Goal: Task Accomplishment & Management: Manage account settings

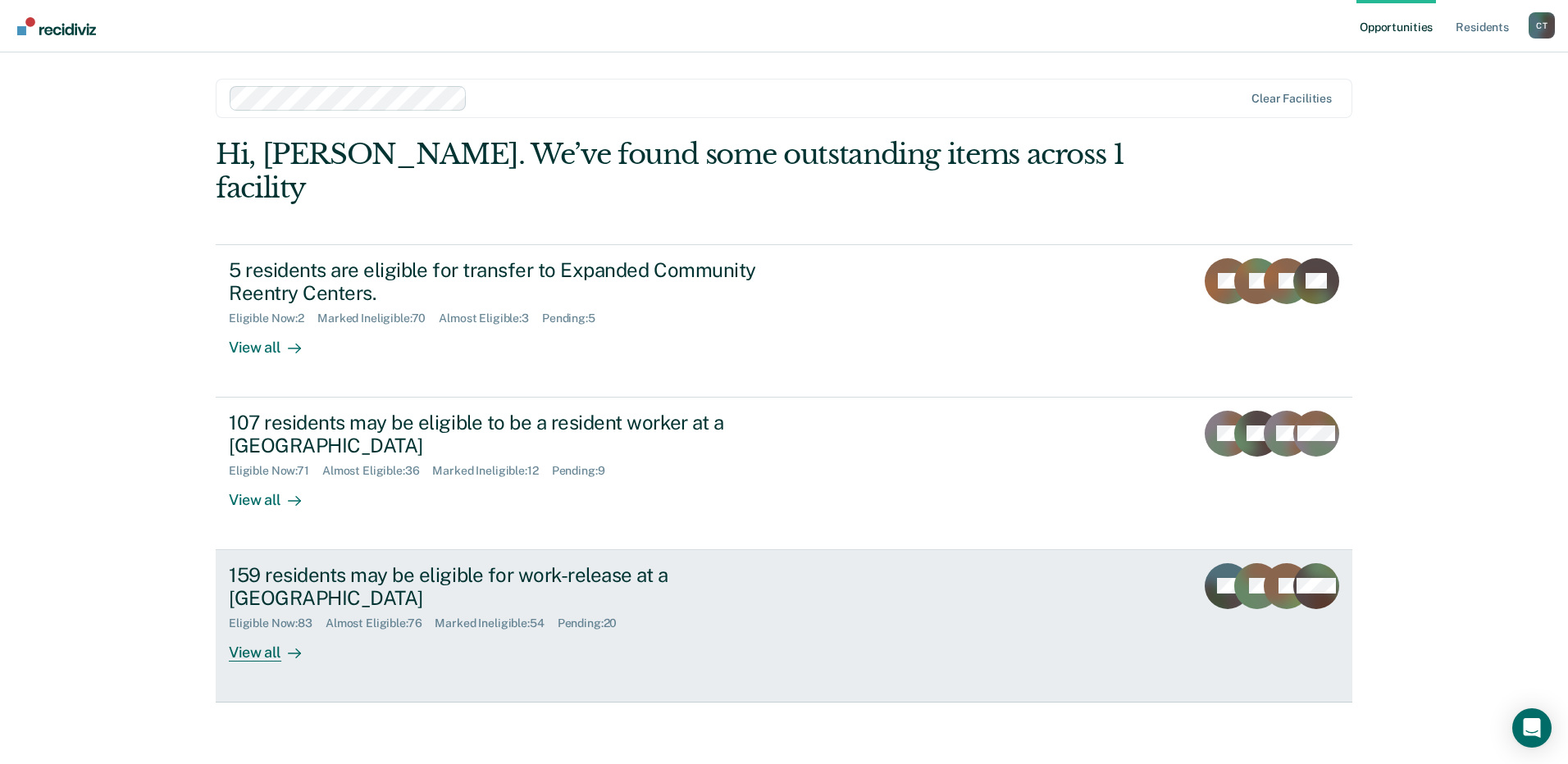
click at [840, 590] on div "159 residents may be eligible for work-release at a Community Reentry Center El…" at bounding box center [536, 612] width 615 height 100
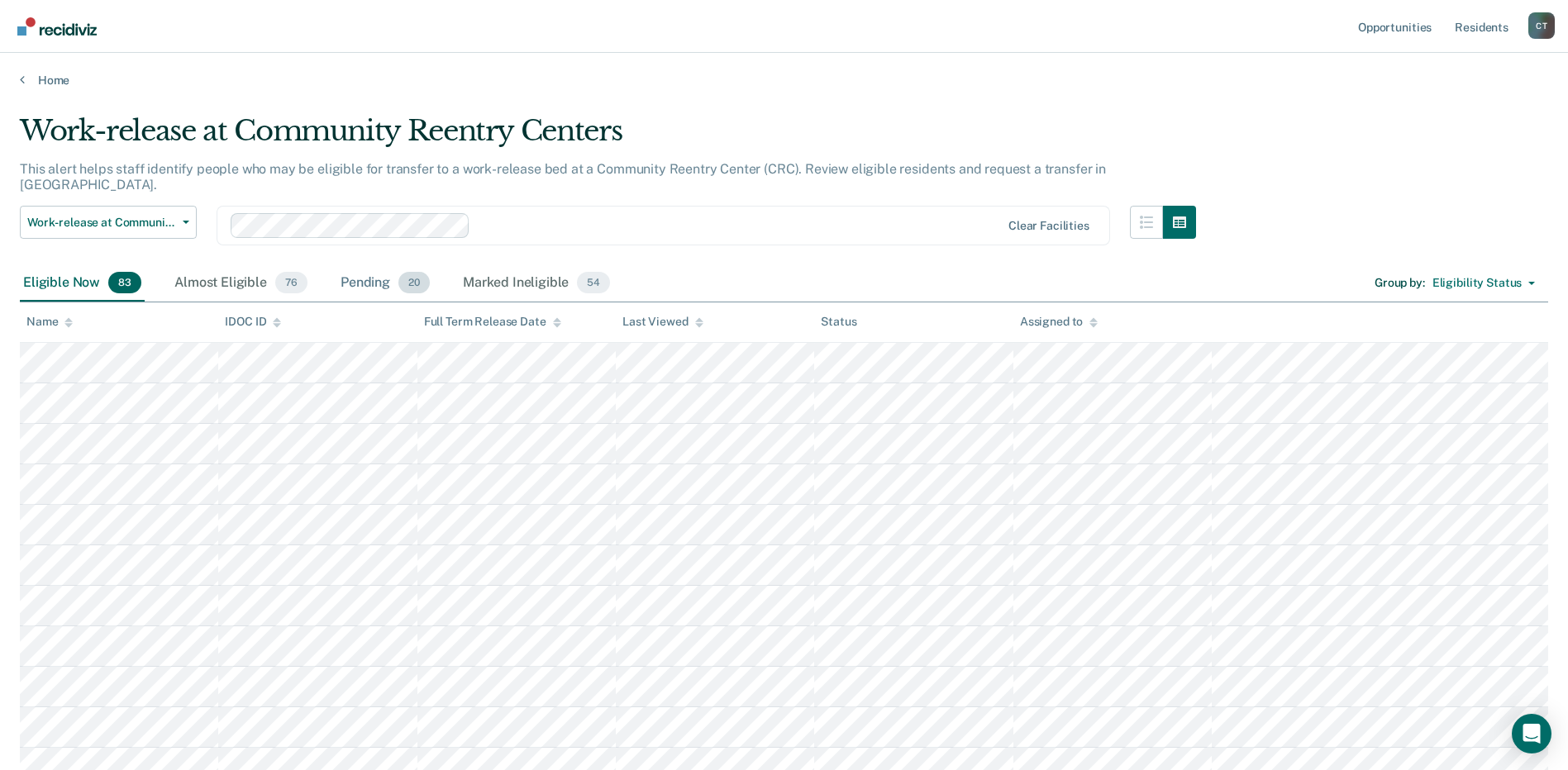
click at [347, 265] on div "Pending 20" at bounding box center [385, 284] width 96 height 37
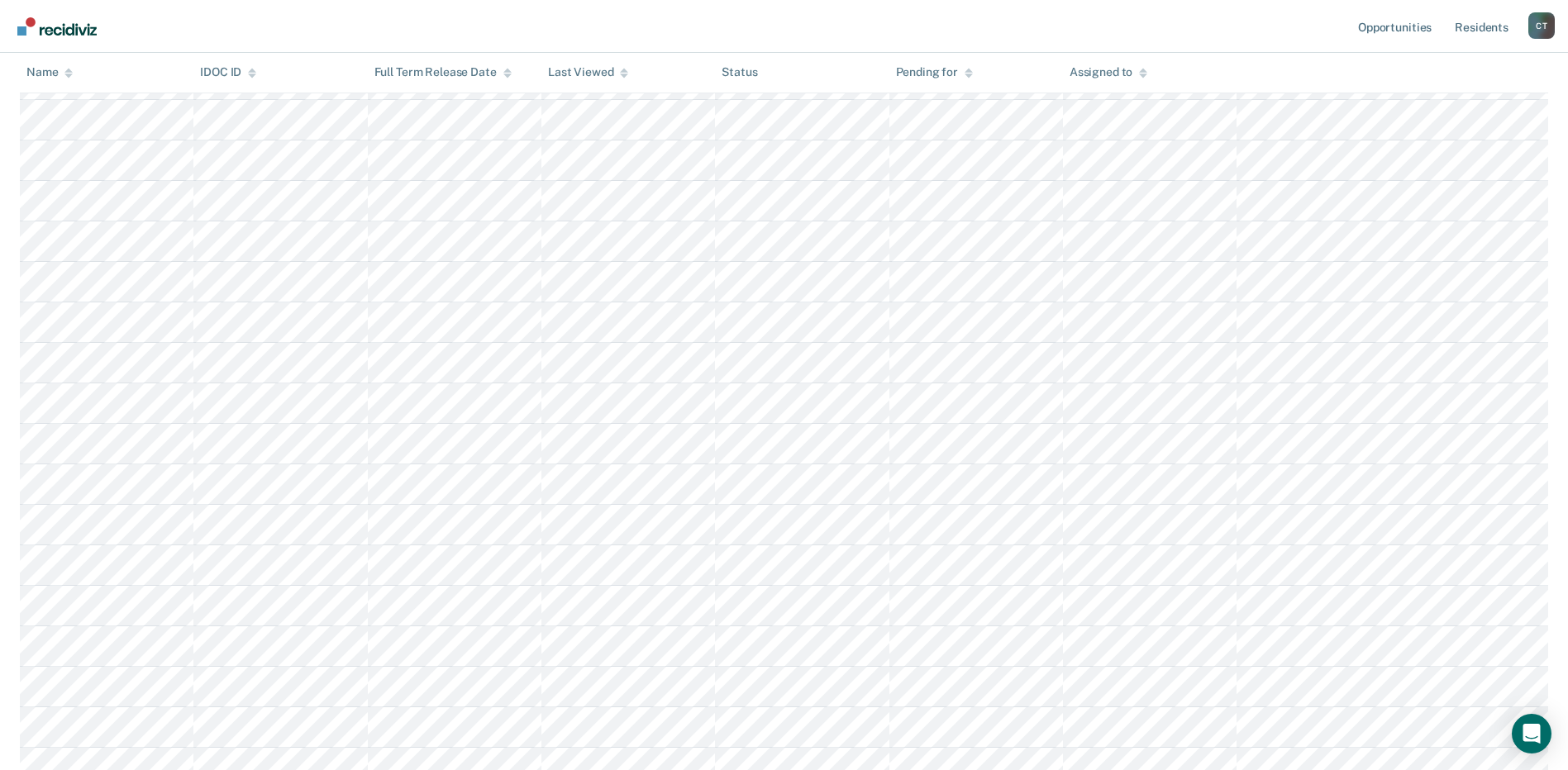
scroll to position [413, 0]
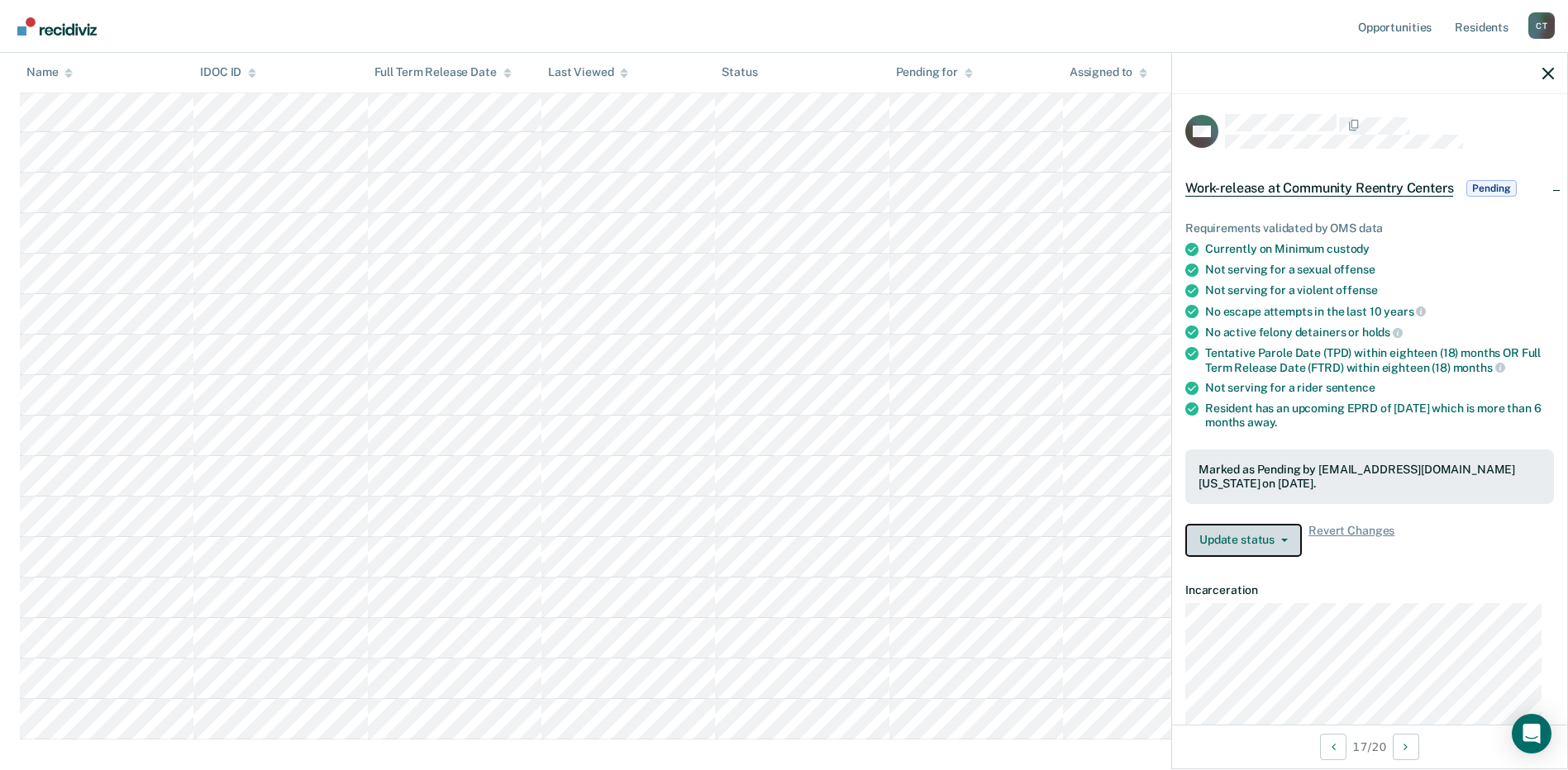
click at [1283, 530] on button "Update status" at bounding box center [1244, 540] width 117 height 33
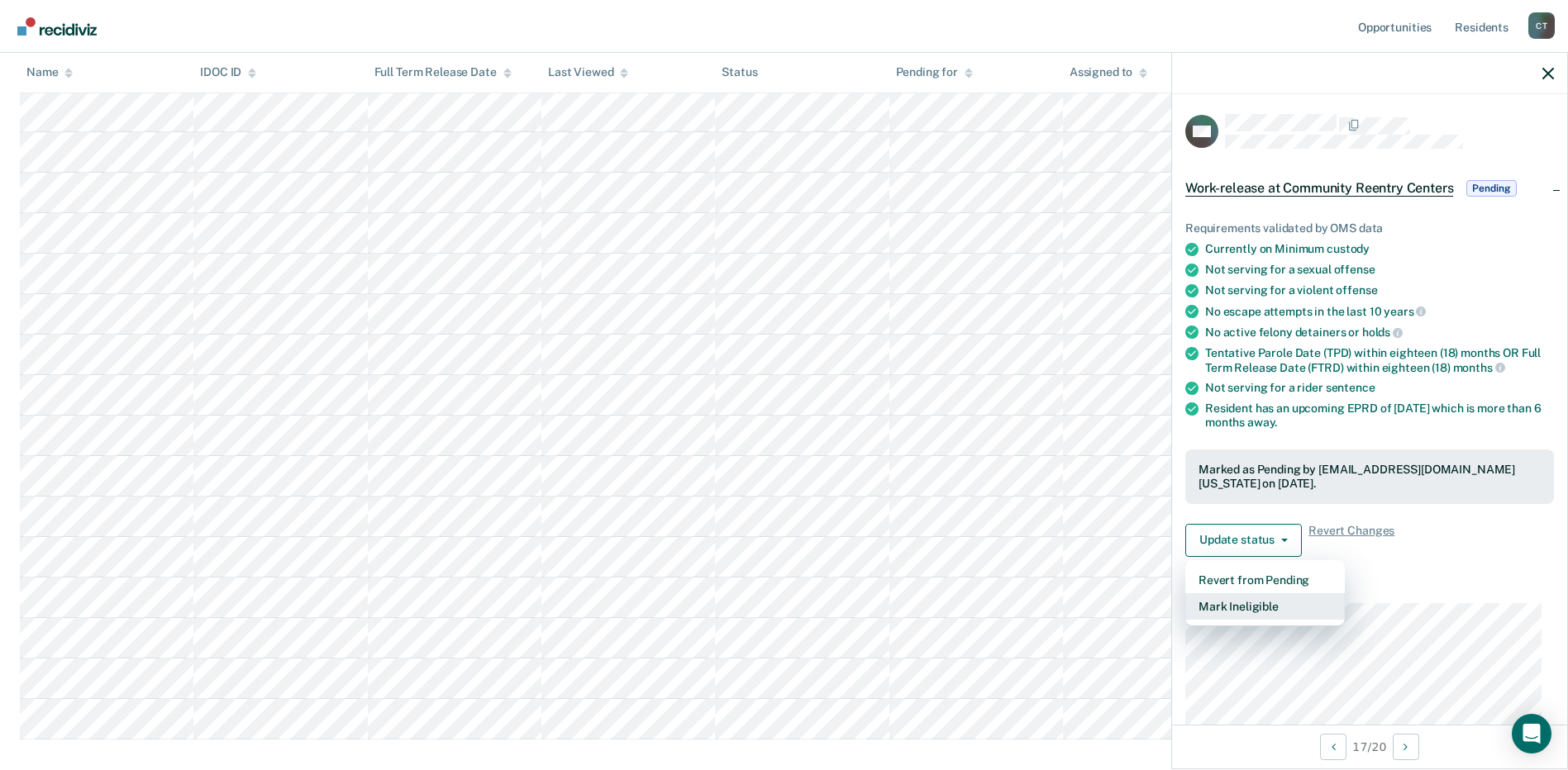
click at [1248, 602] on button "Mark Ineligible" at bounding box center [1265, 607] width 160 height 26
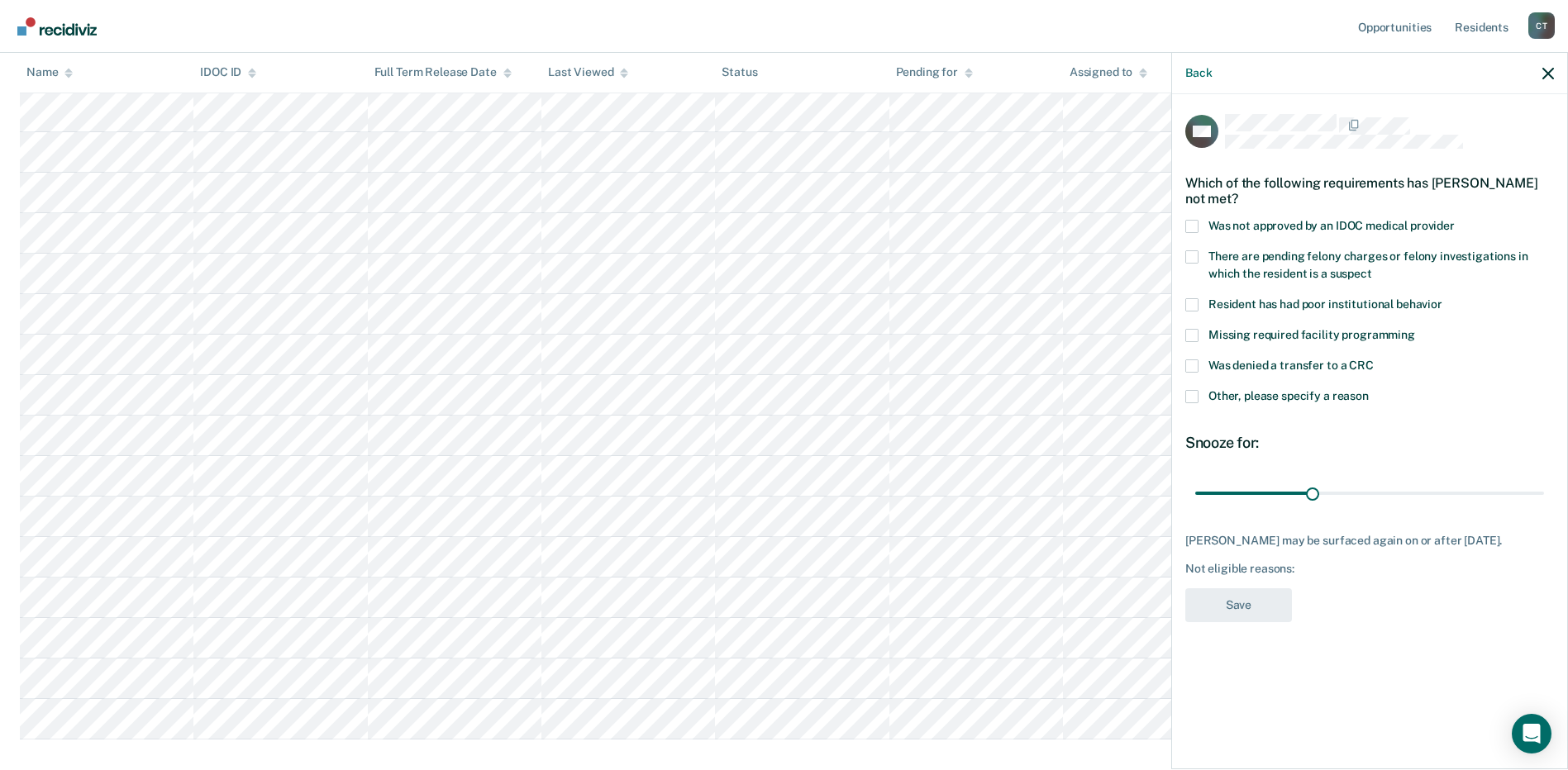
click at [1190, 390] on span at bounding box center [1192, 396] width 13 height 13
click at [1369, 390] on input "Other, please specify a reason" at bounding box center [1369, 390] width 0 height 0
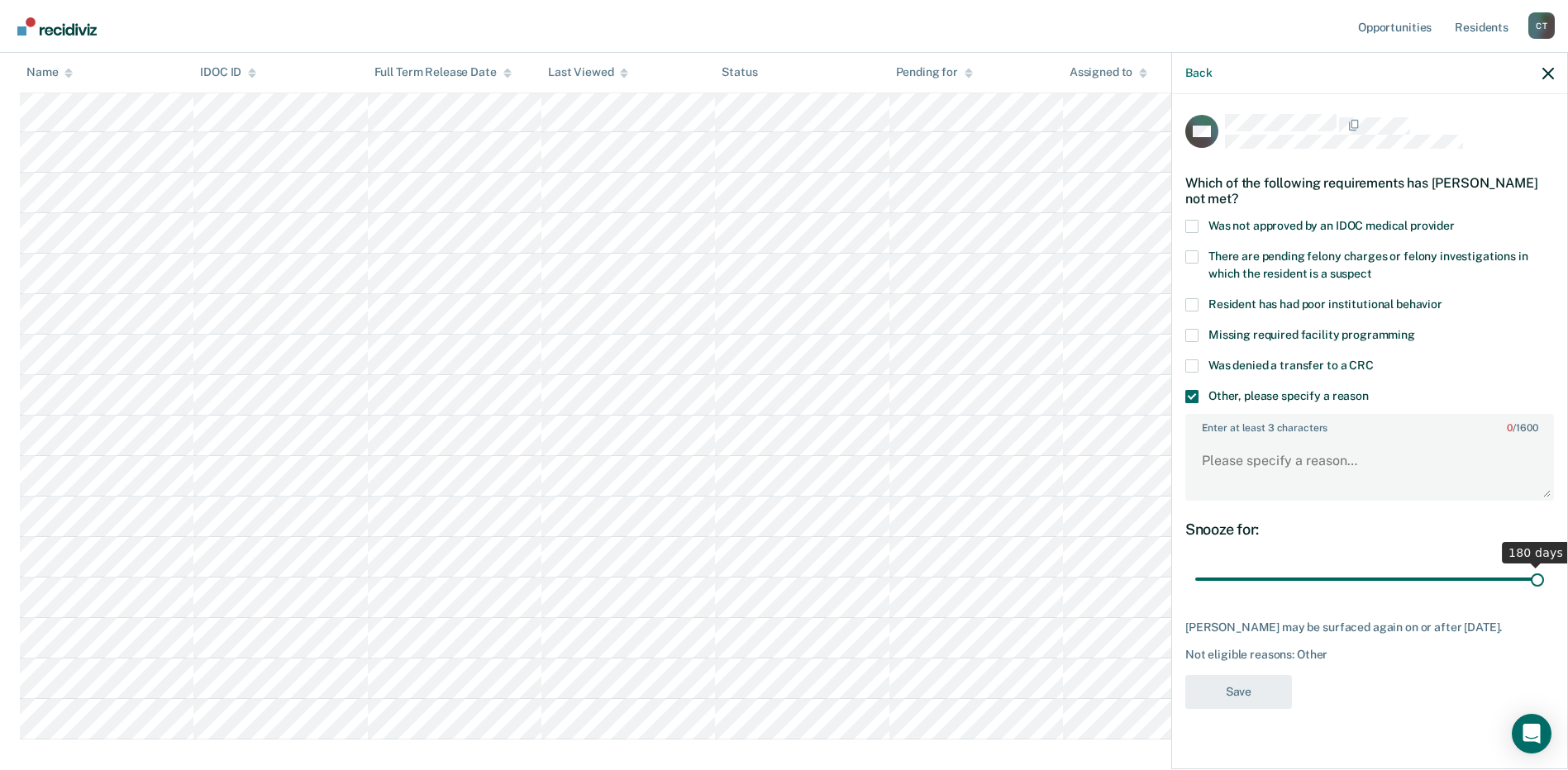
drag, startPoint x: 1310, startPoint y: 577, endPoint x: 1548, endPoint y: 560, distance: 238.6
type input "180"
click at [1544, 566] on input "range" at bounding box center [1370, 580] width 349 height 29
click at [1343, 487] on textarea "Enter at least 3 characters 0 / 1600" at bounding box center [1370, 469] width 366 height 61
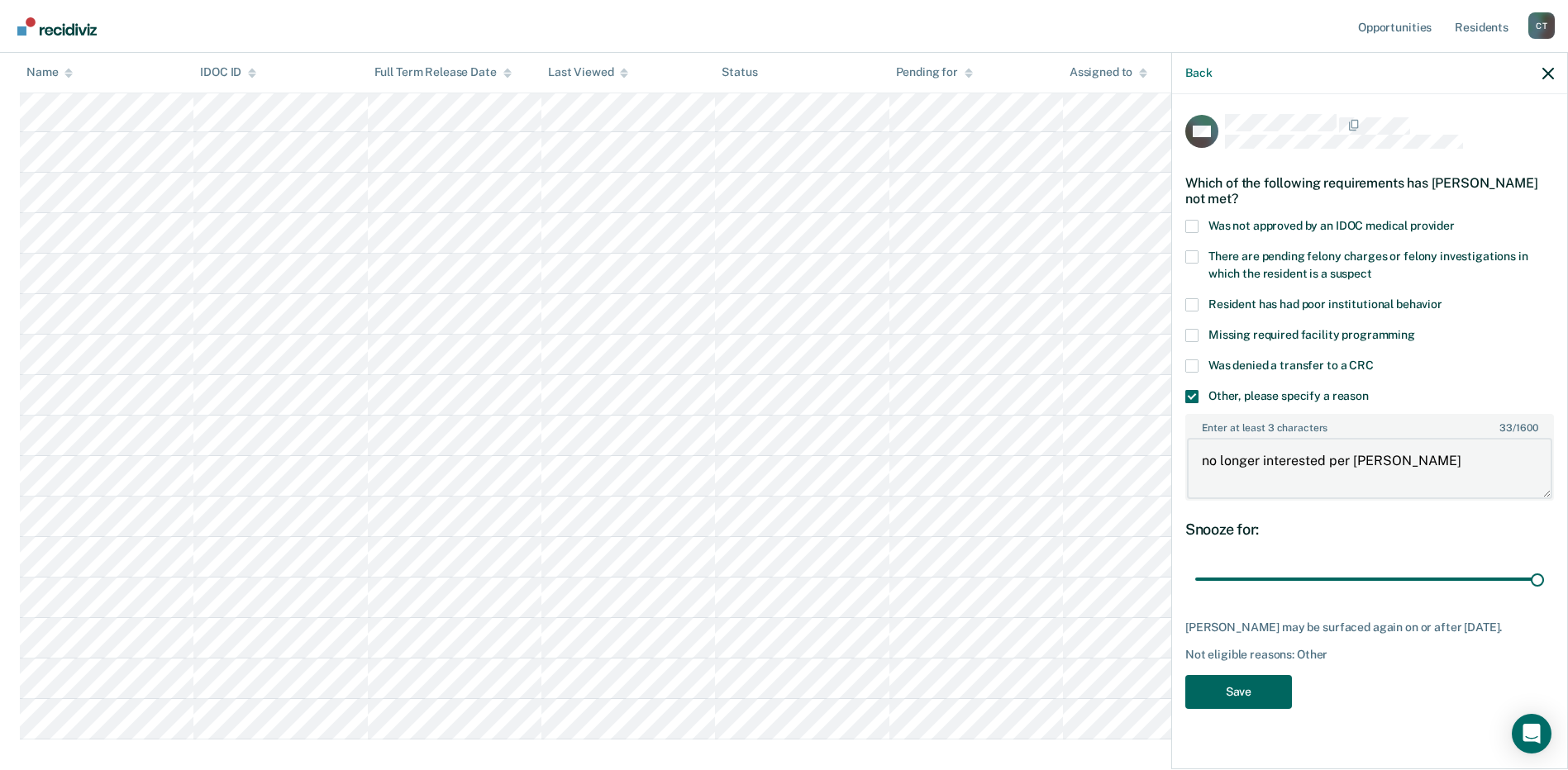
type textarea "no longer interested per [PERSON_NAME]"
click at [1264, 692] on button "Save" at bounding box center [1239, 692] width 107 height 34
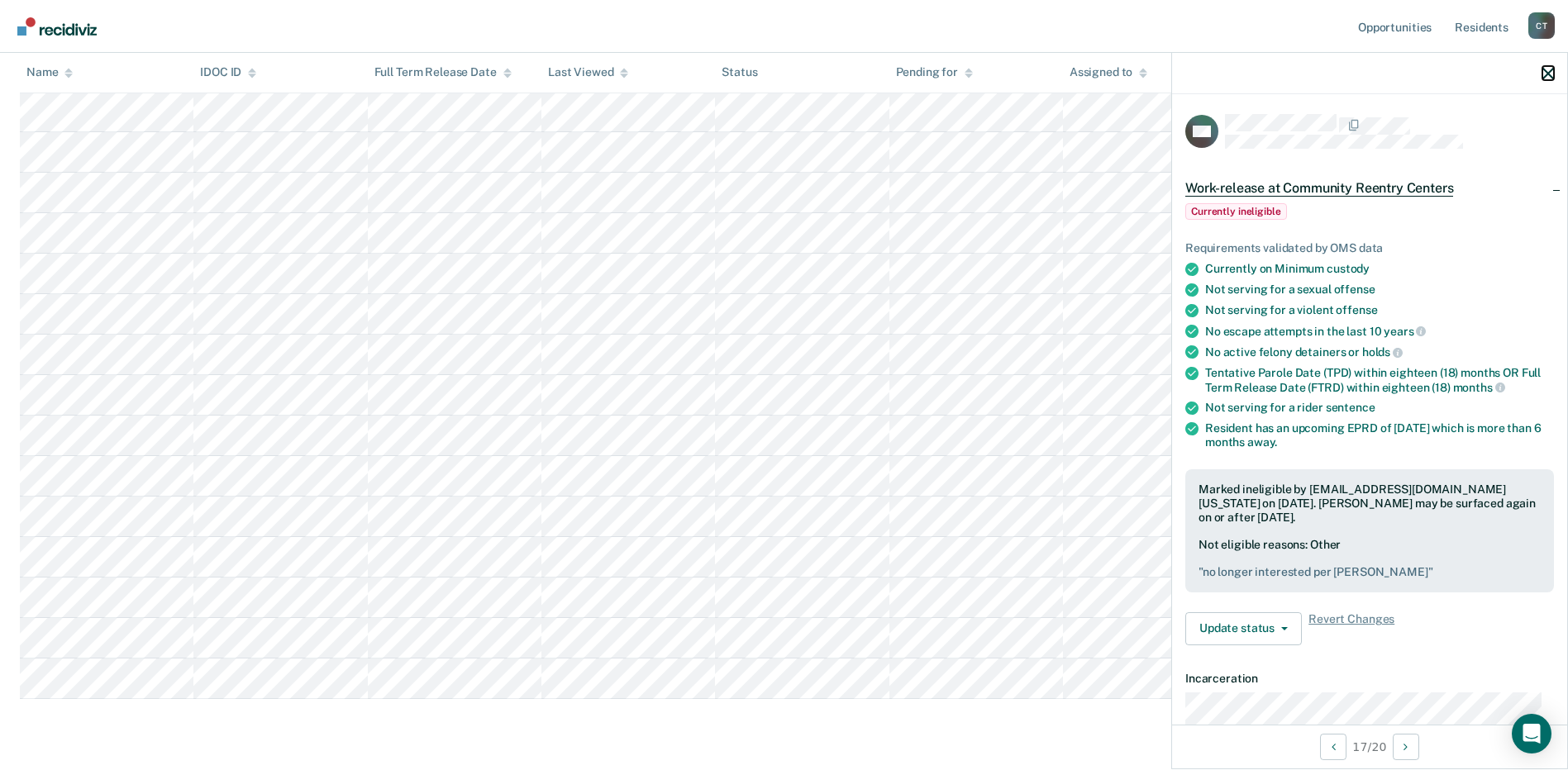
click at [1547, 79] on icon "button" at bounding box center [1548, 73] width 11 height 11
